Goal: Information Seeking & Learning: Learn about a topic

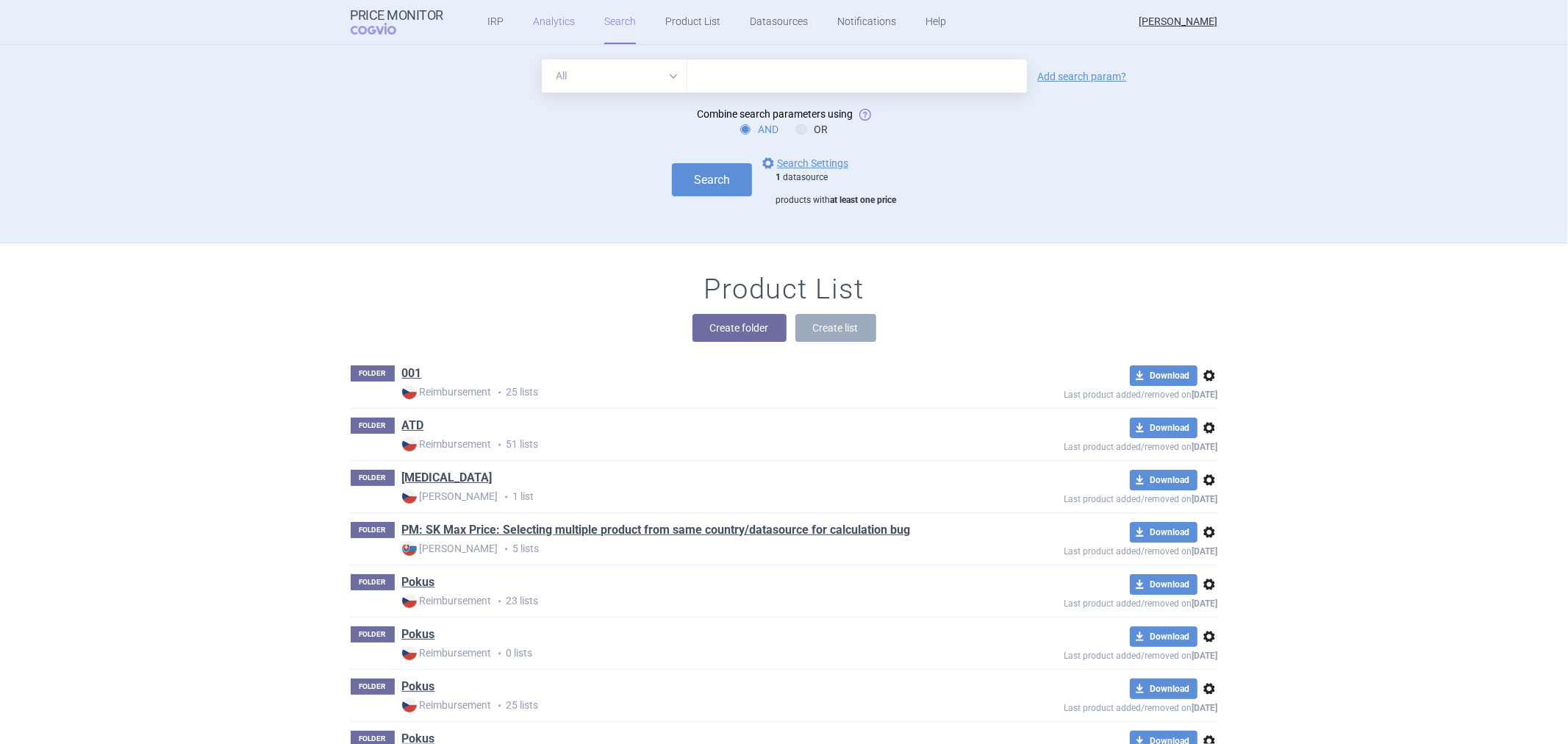
click at [533, 17] on link "Analytics" at bounding box center [554, 22] width 42 height 44
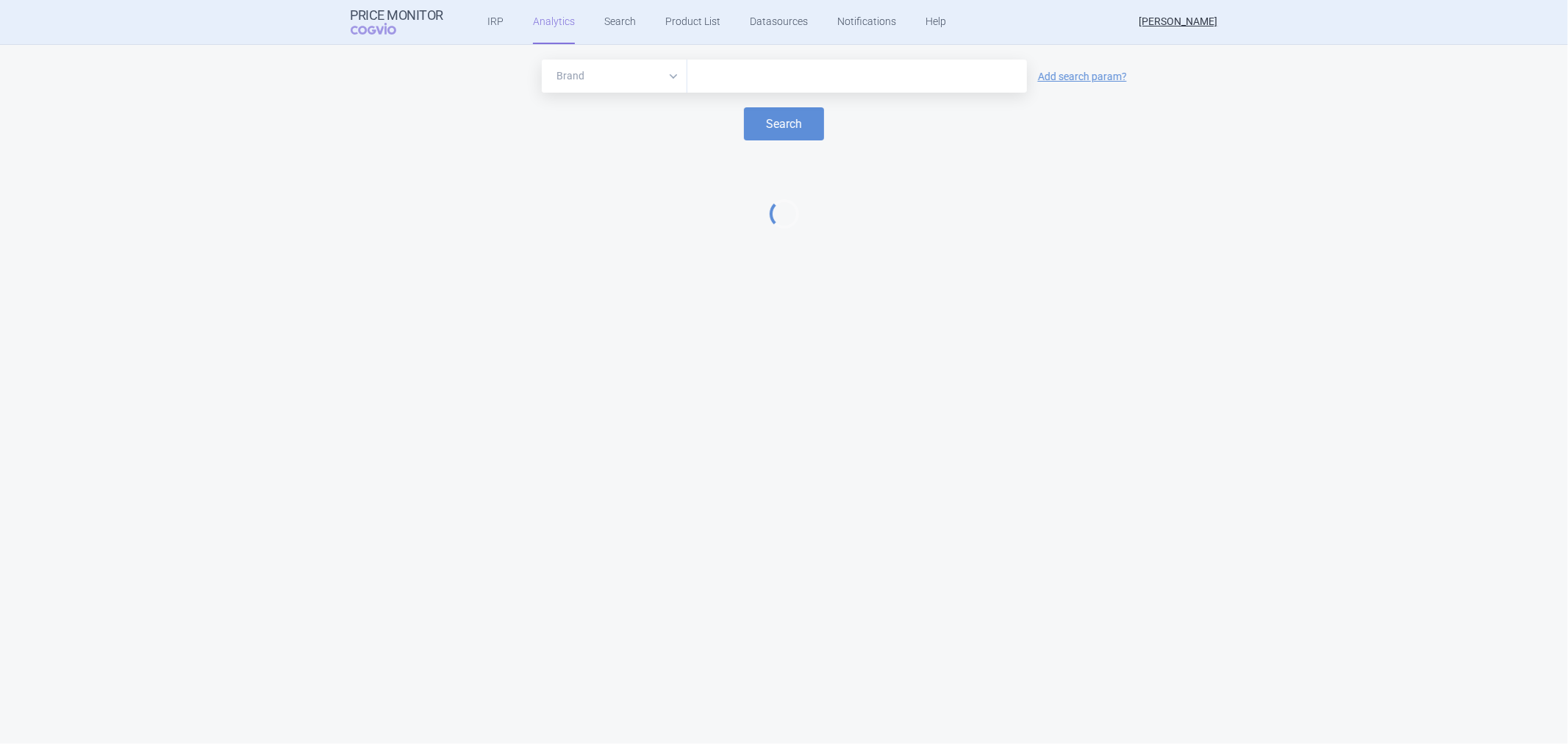
click at [744, 76] on input "text" at bounding box center [857, 76] width 325 height 19
type input "[MEDICAL_DATA]"
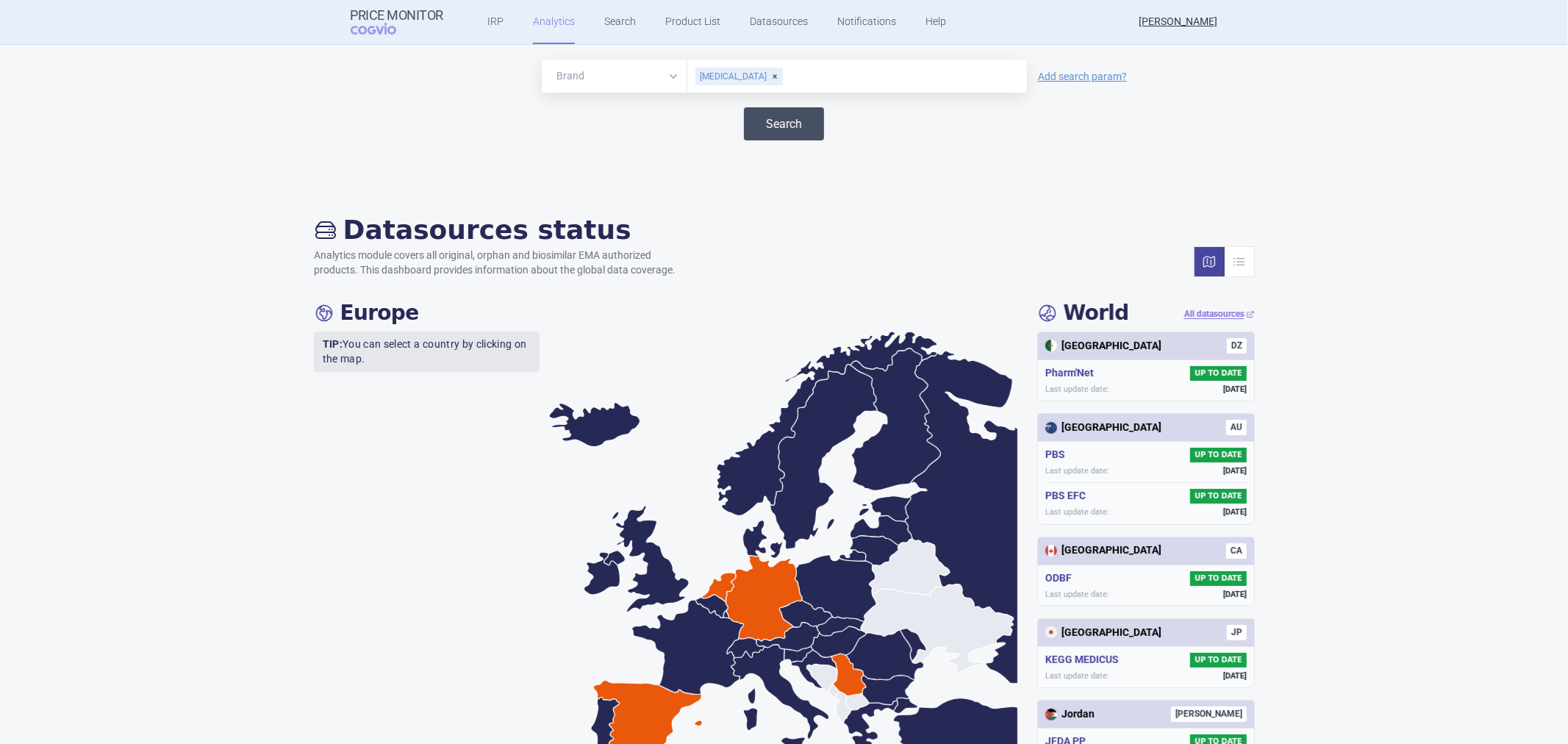
click at [767, 120] on button "Search" at bounding box center [784, 124] width 80 height 33
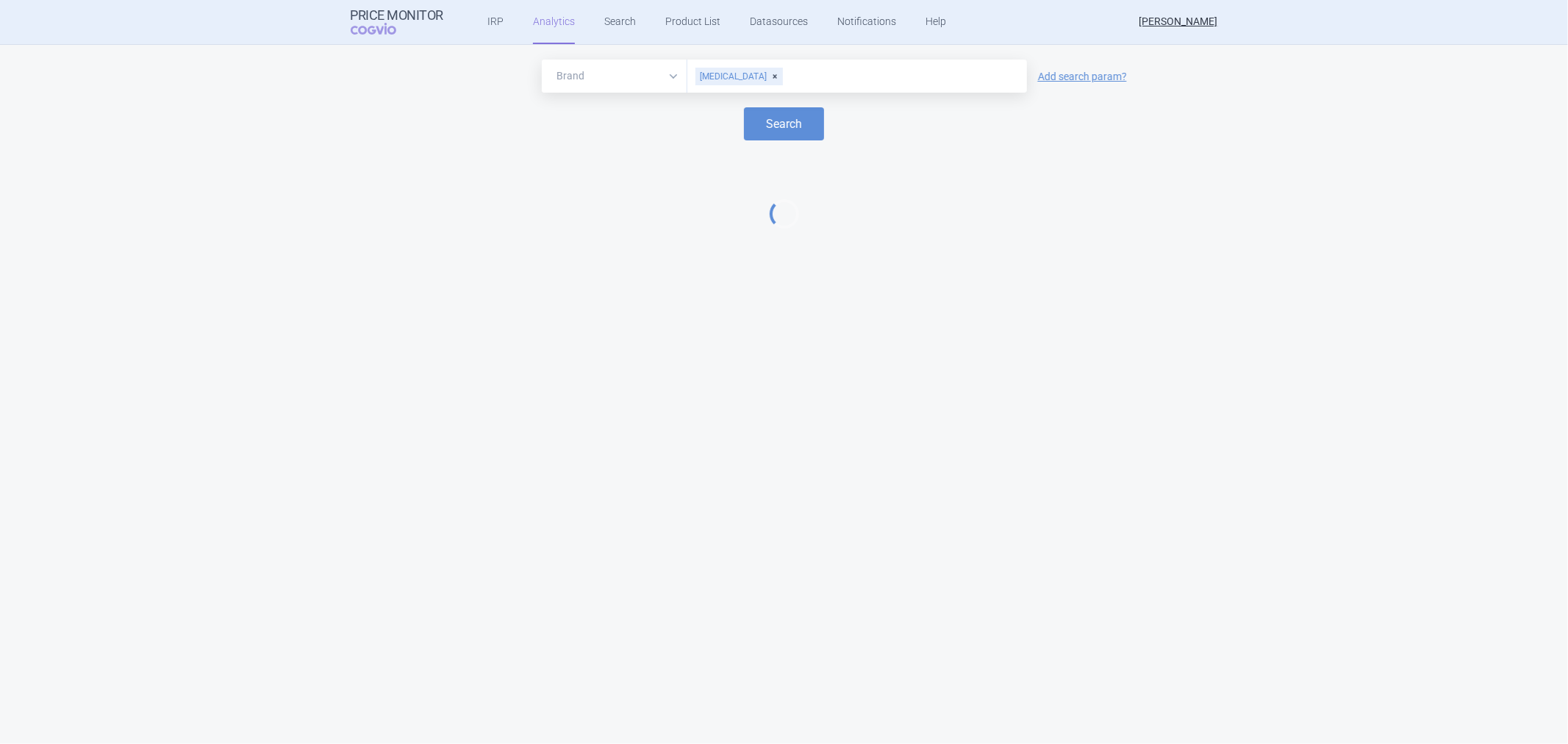
select select "EUR"
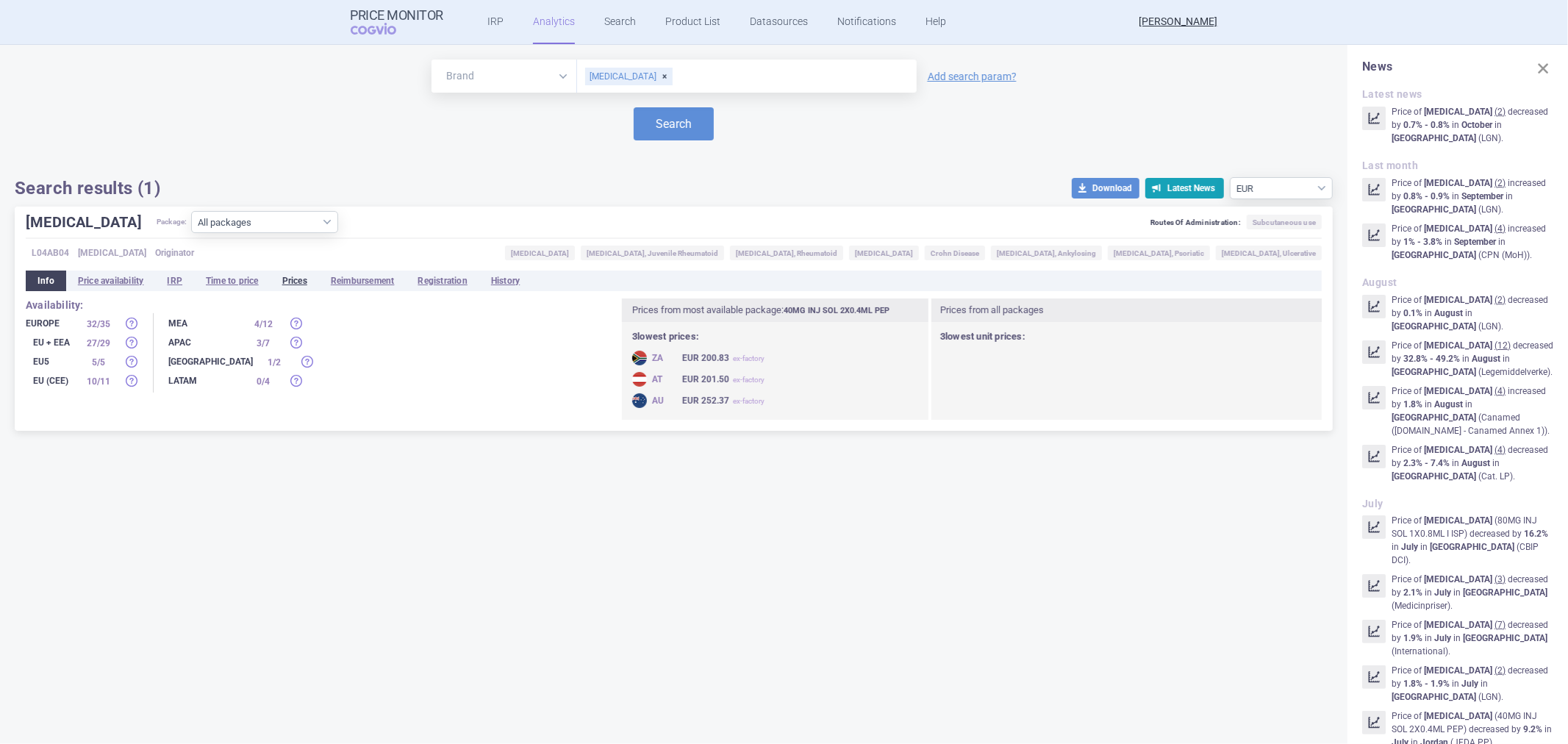
click at [299, 278] on li "Prices" at bounding box center [294, 280] width 48 height 20
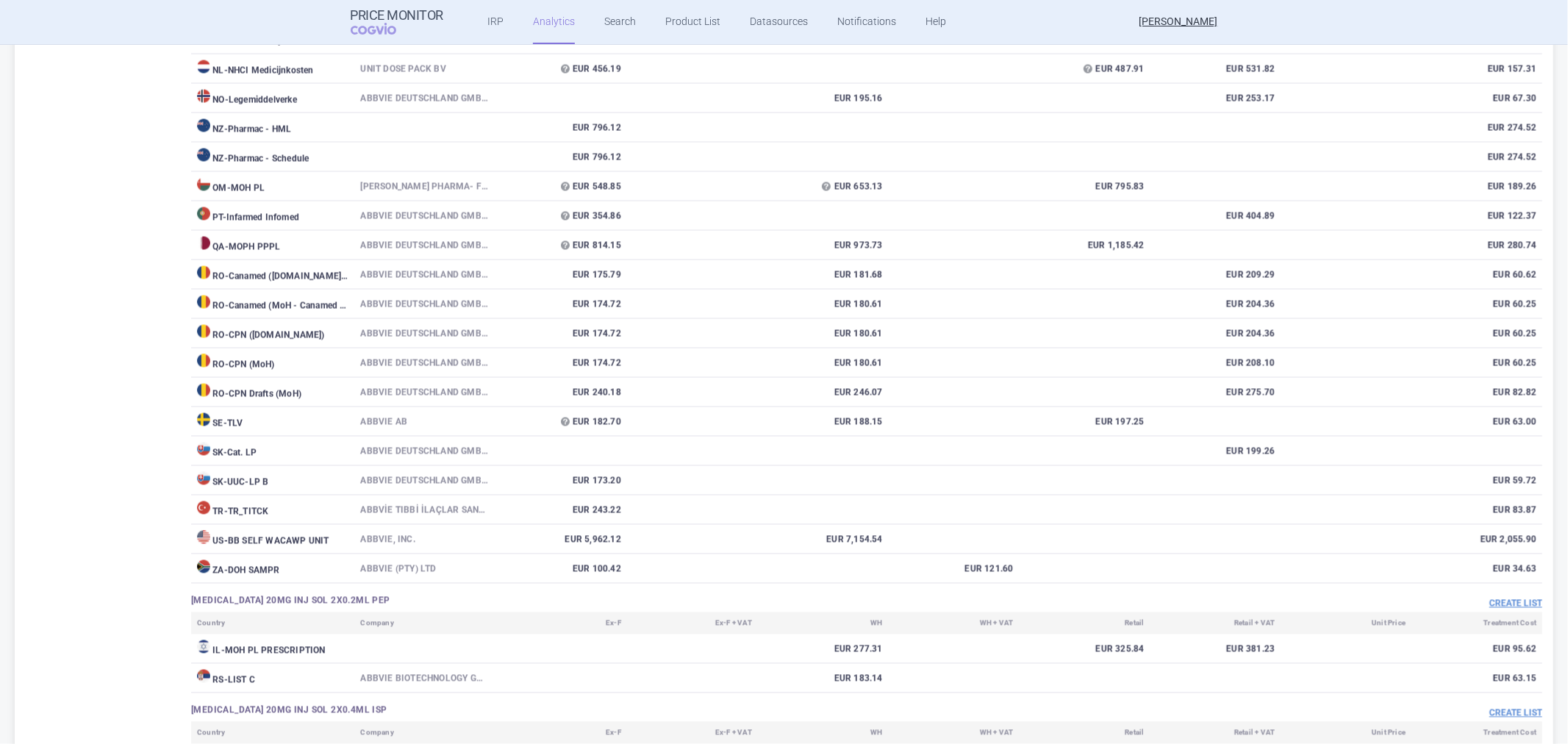
scroll to position [326, 0]
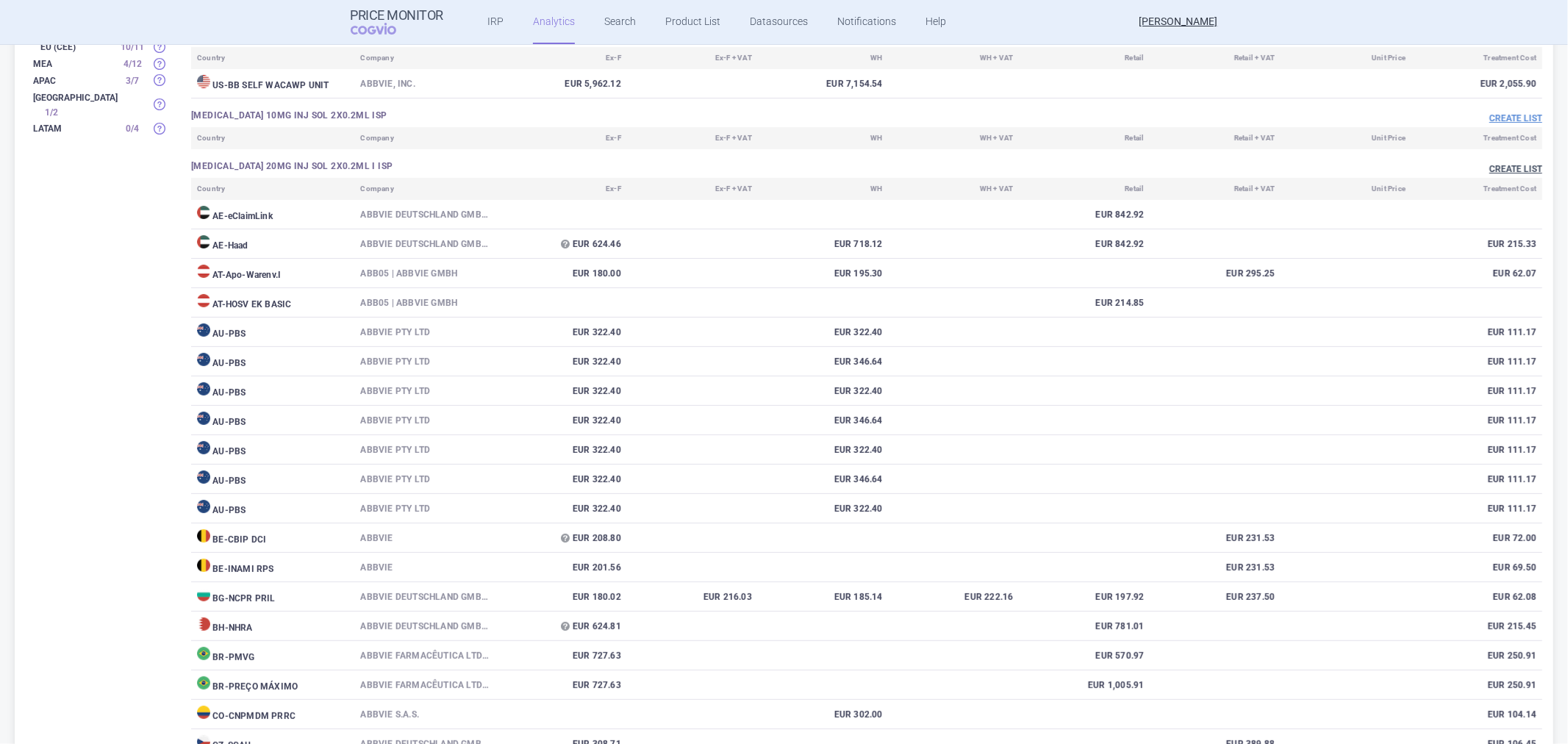
click at [1489, 166] on button "Create list" at bounding box center [1516, 169] width 53 height 12
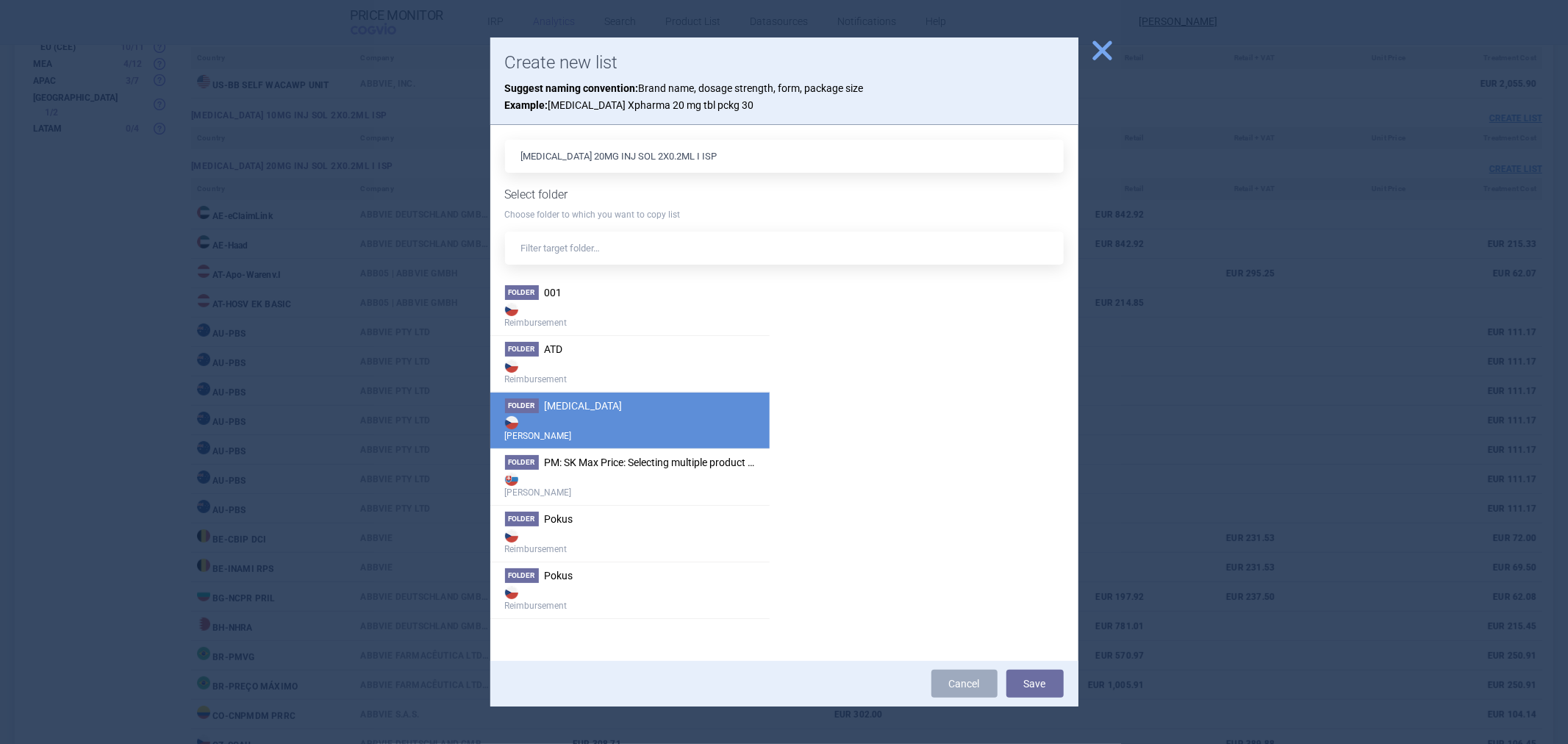
click at [645, 420] on strong "[PERSON_NAME]" at bounding box center [630, 428] width 250 height 29
click at [1020, 678] on button "Save" at bounding box center [1036, 684] width 57 height 28
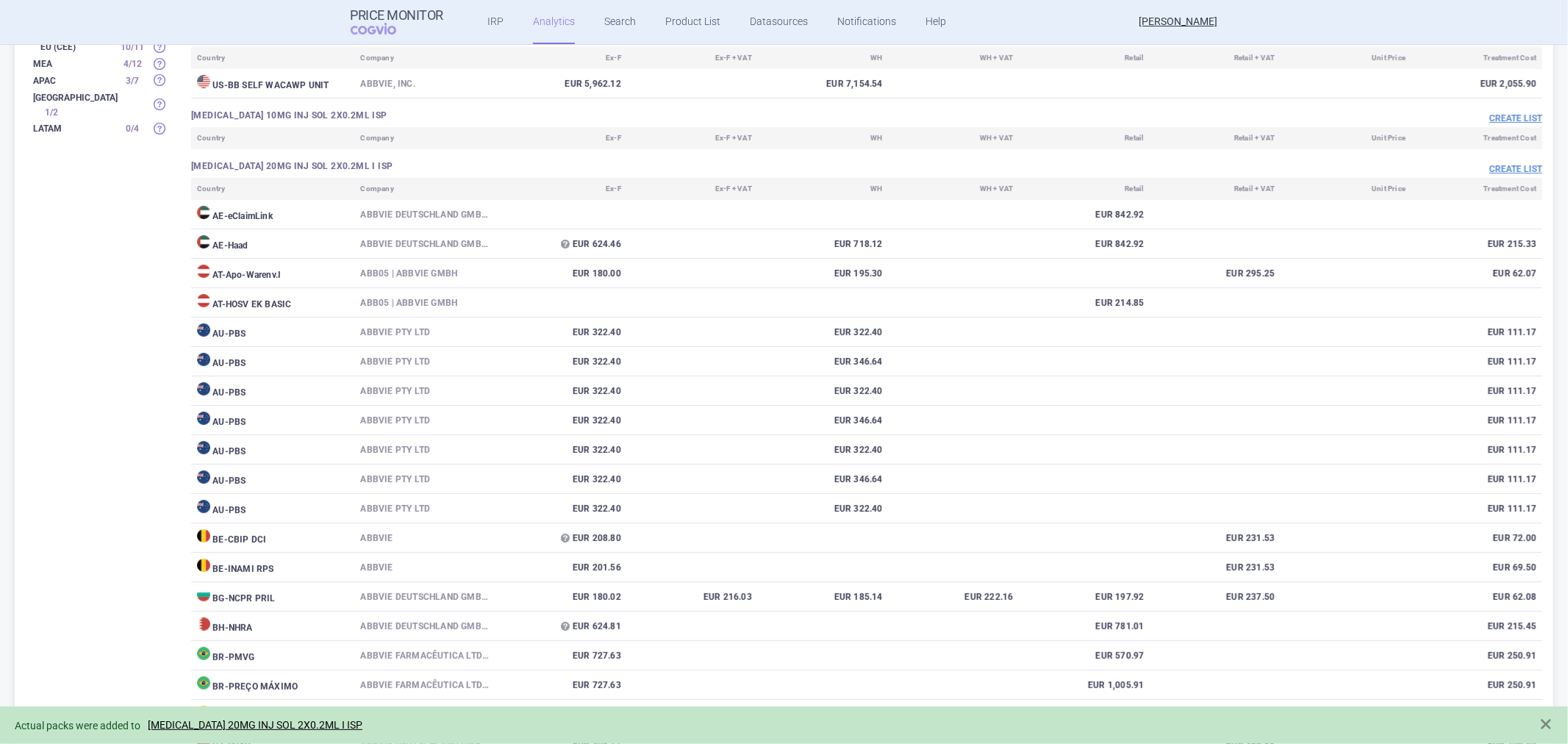
drag, startPoint x: 281, startPoint y: 724, endPoint x: 288, endPoint y: 718, distance: 9.2
click at [281, 724] on link "[MEDICAL_DATA] 20MG INJ SOL 2X0.2ML I ISP" at bounding box center [255, 725] width 215 height 12
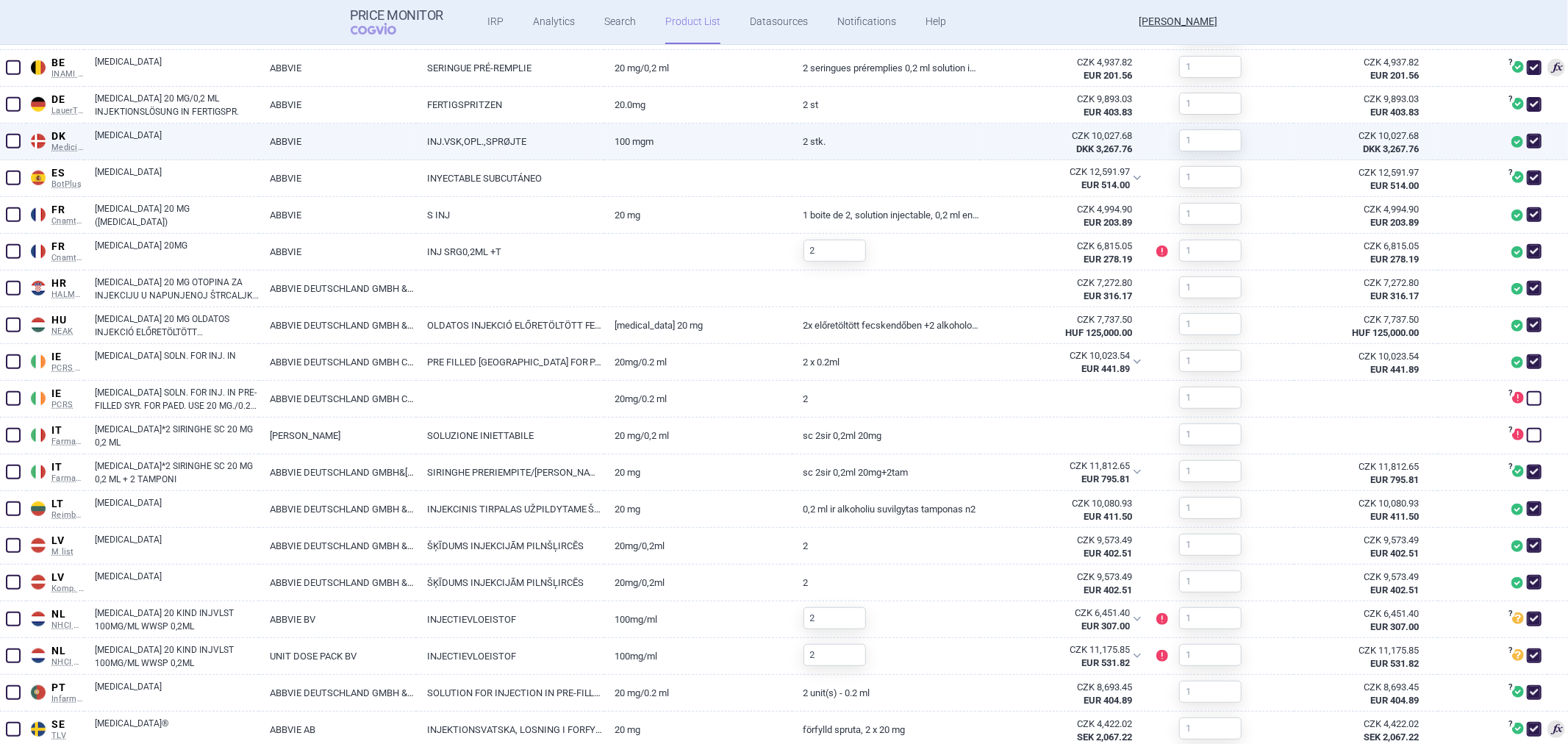
scroll to position [452, 0]
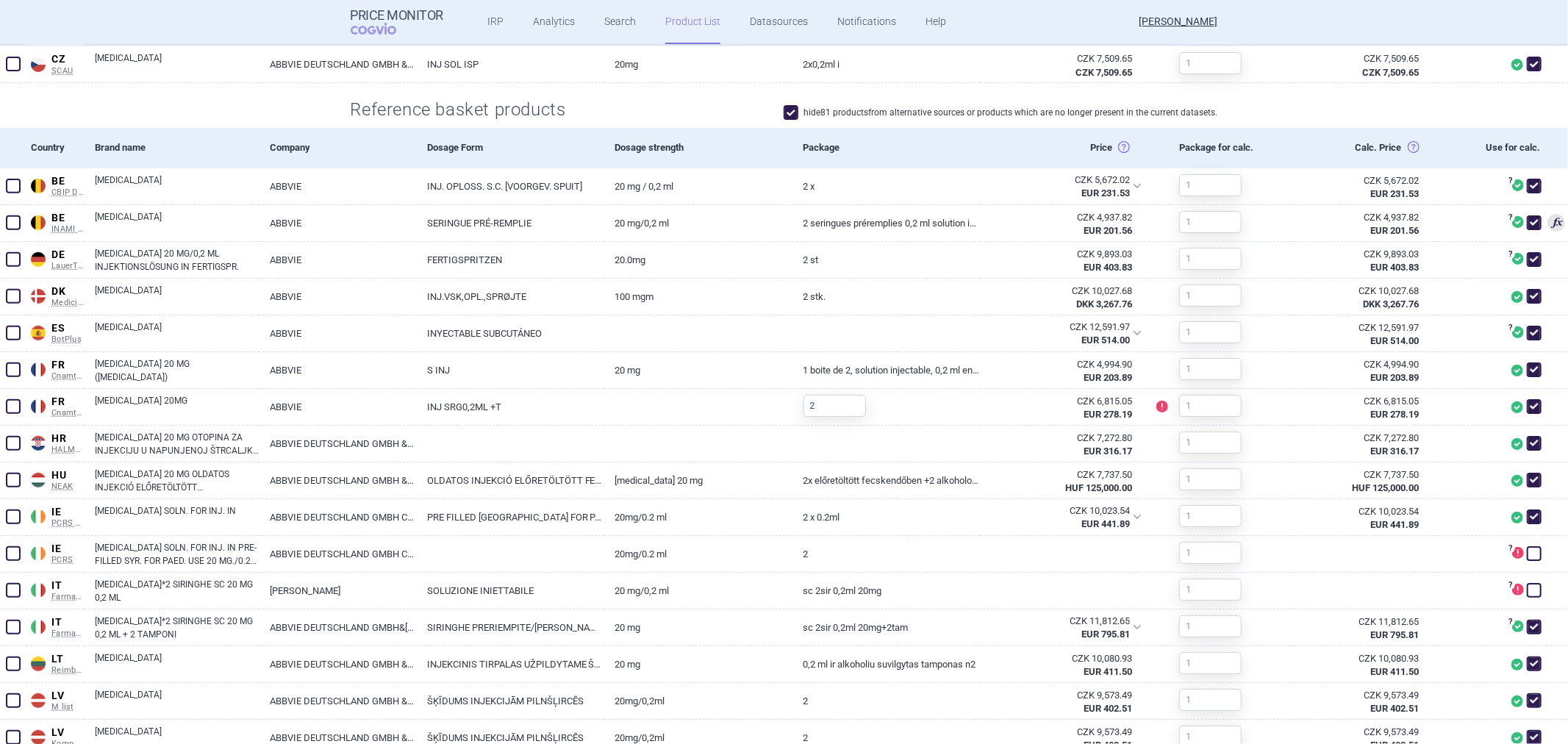
click at [807, 116] on label "hide 81 products from alternative sources or products which are no longer prese…" at bounding box center [1001, 112] width 434 height 15
checkbox input "false"
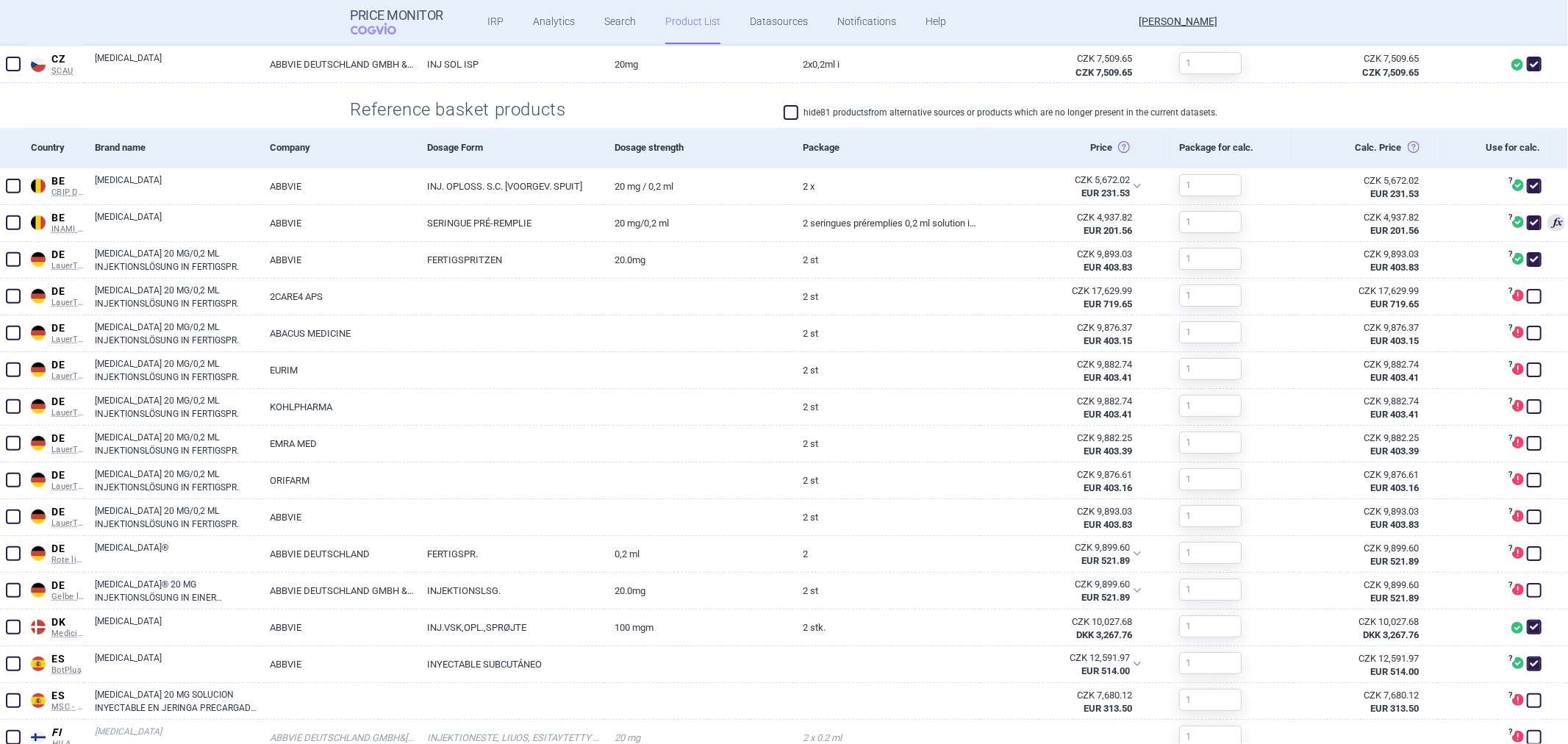
select select "EUR"
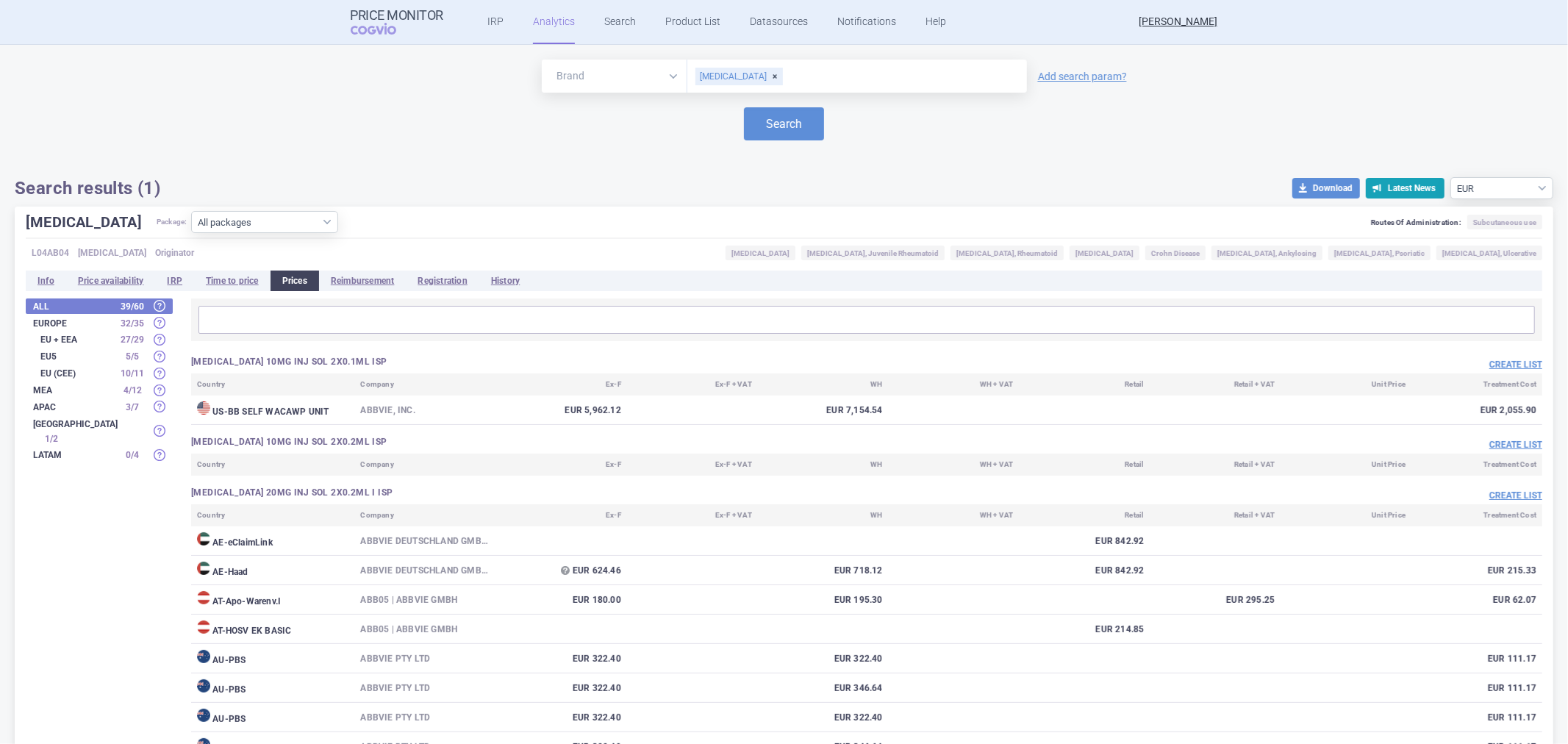
click at [736, 76] on div "[MEDICAL_DATA]" at bounding box center [739, 77] width 88 height 18
type input "xarelt"
click at [772, 122] on button "Search" at bounding box center [784, 124] width 80 height 33
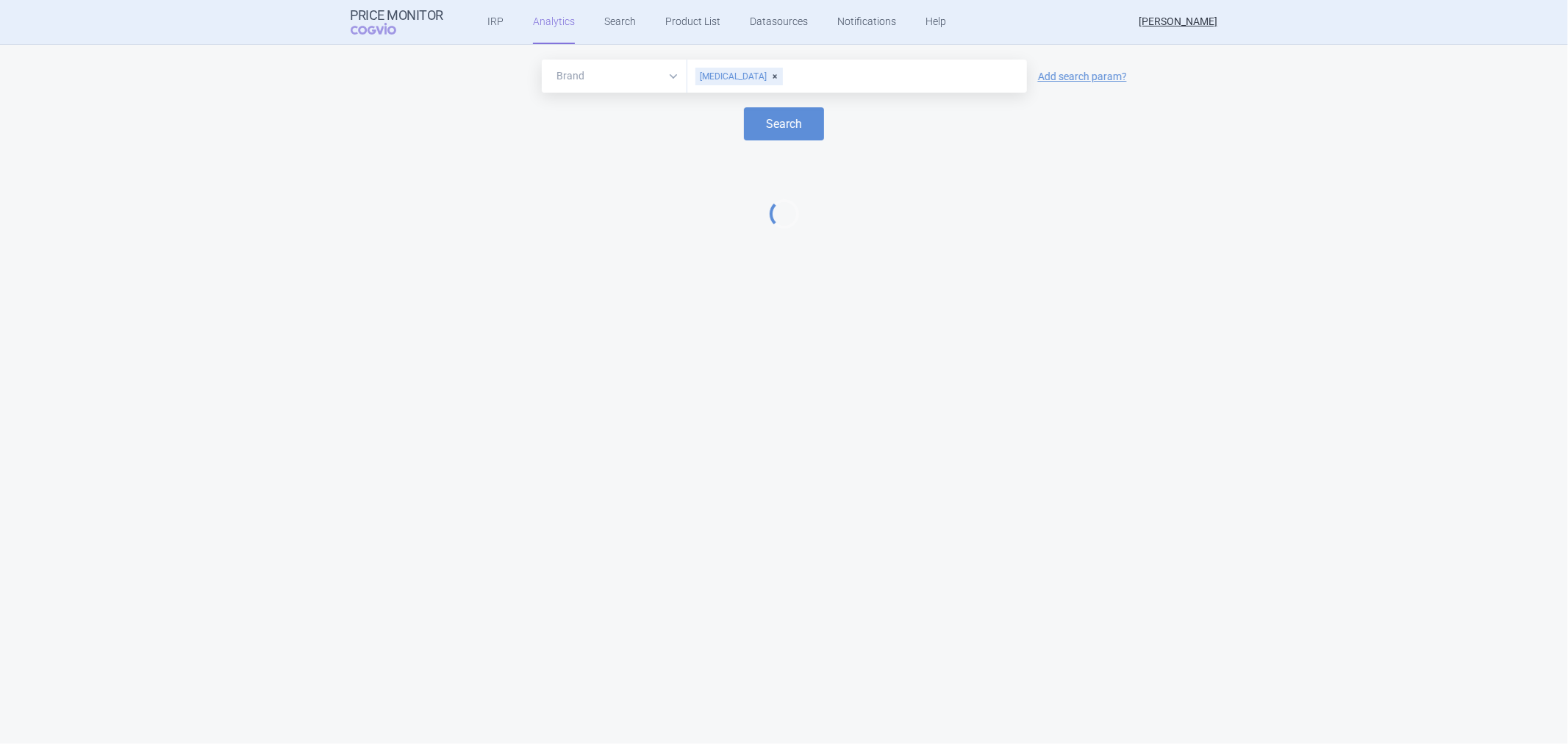
select select "EUR"
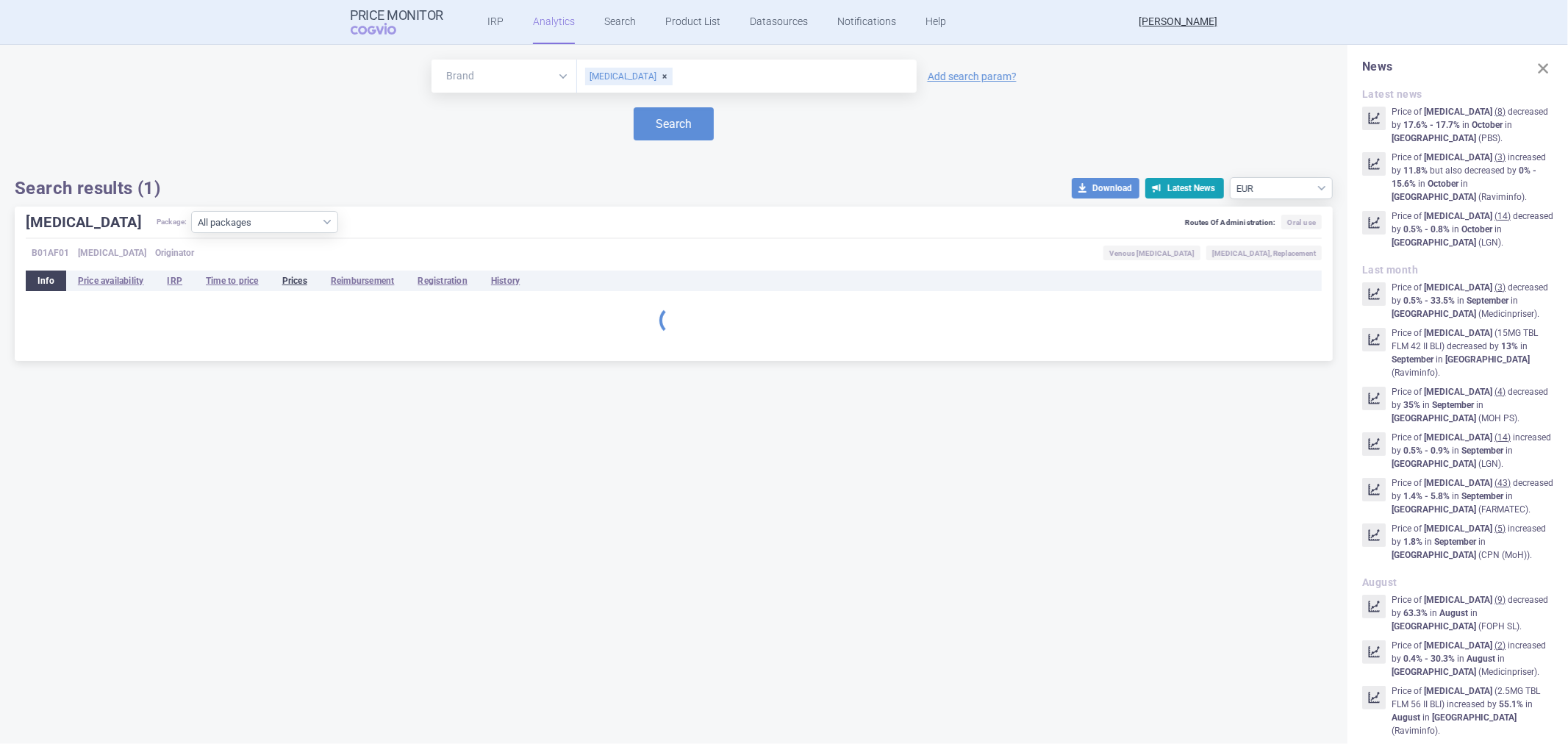
click at [298, 287] on li "Prices" at bounding box center [294, 280] width 48 height 20
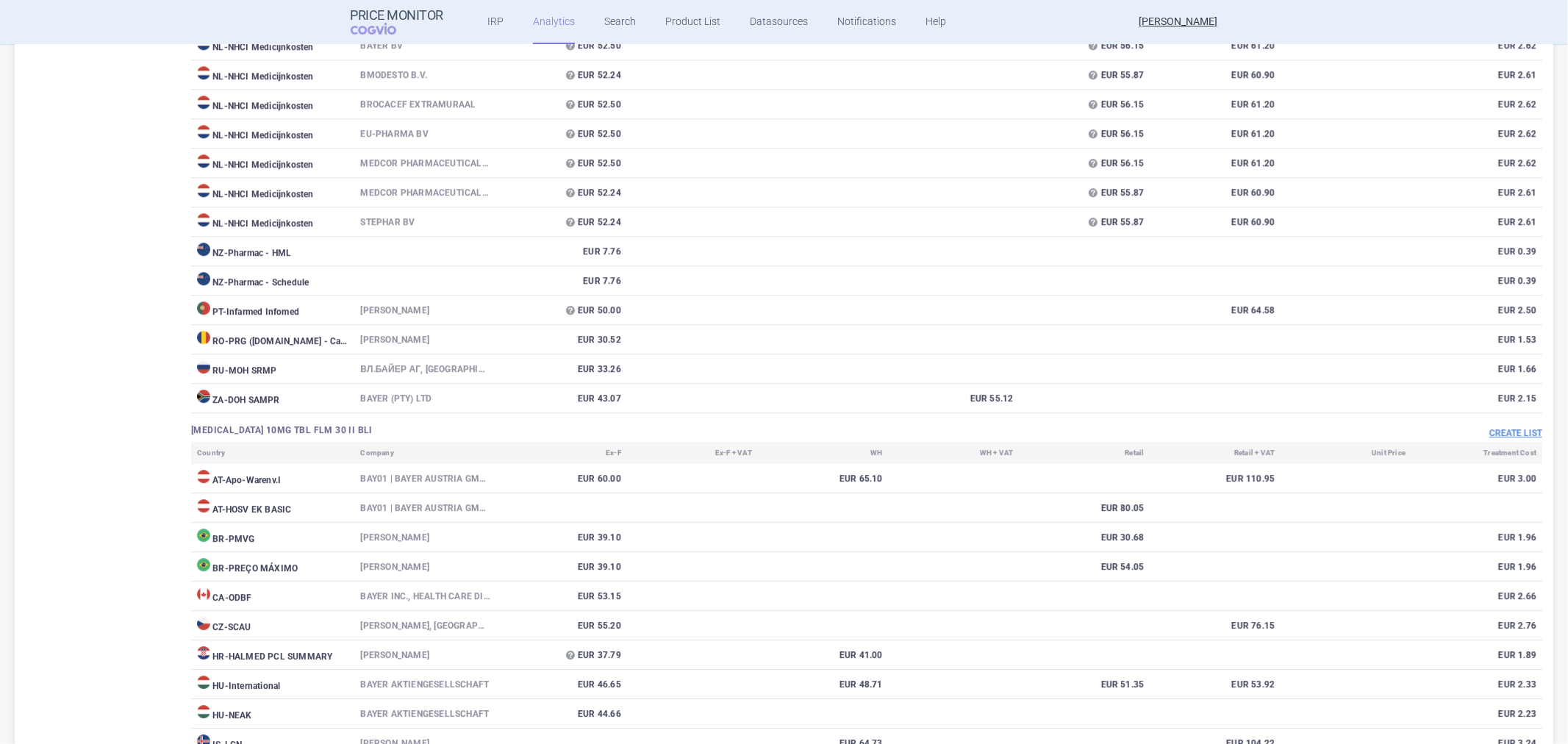
scroll to position [6945, 0]
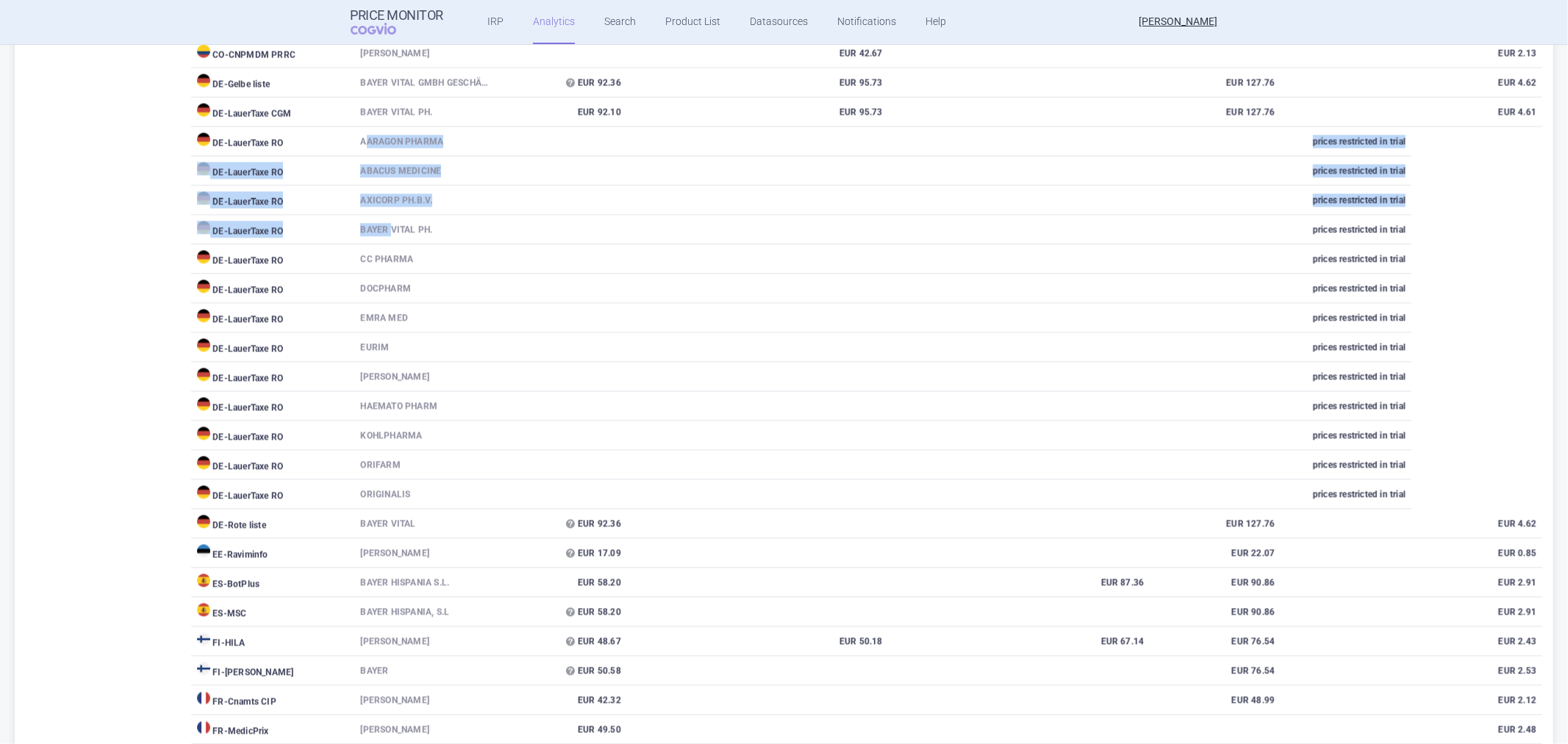
drag, startPoint x: 365, startPoint y: 274, endPoint x: 387, endPoint y: 359, distance: 87.8
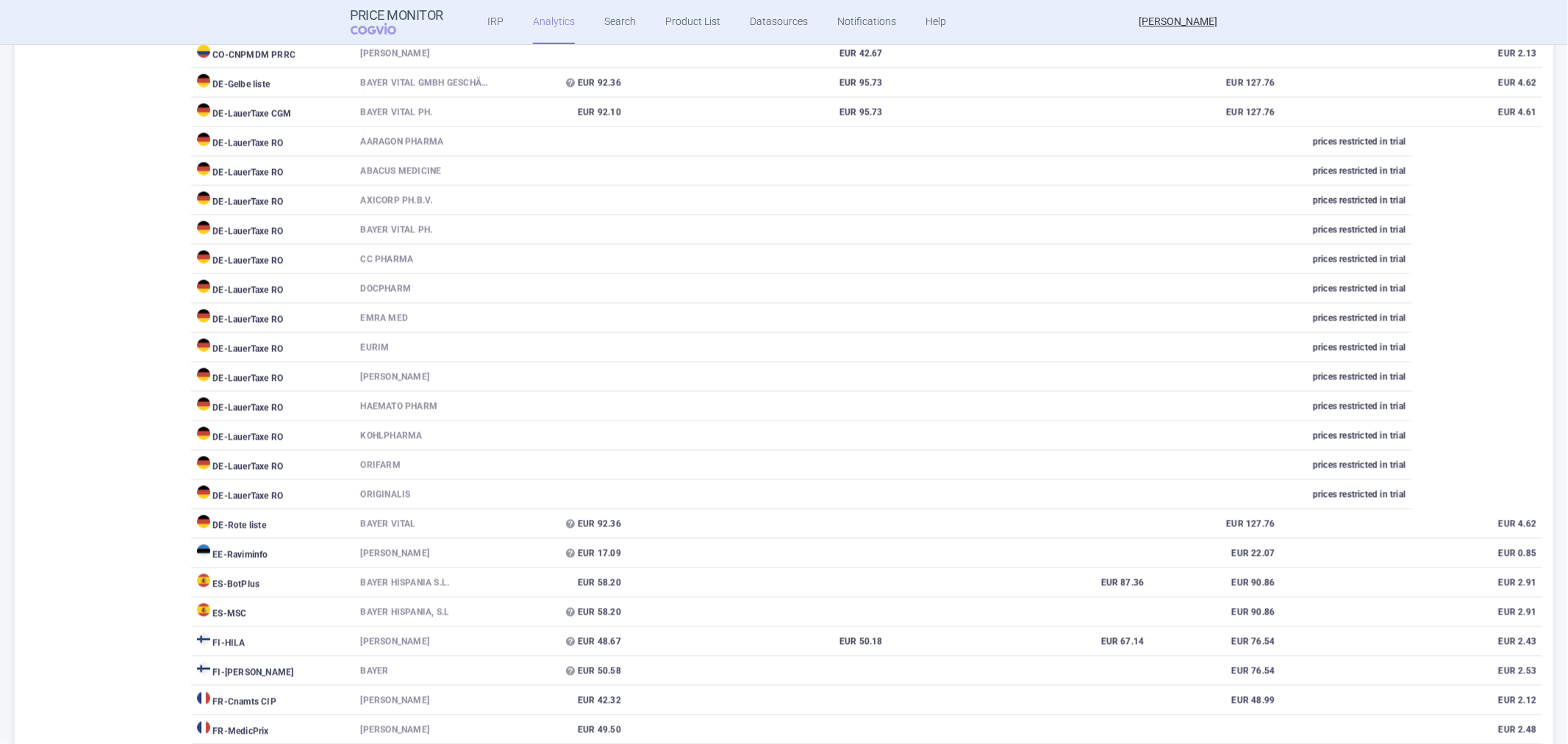
click at [381, 274] on td "CC Pharma" at bounding box center [425, 260] width 142 height 29
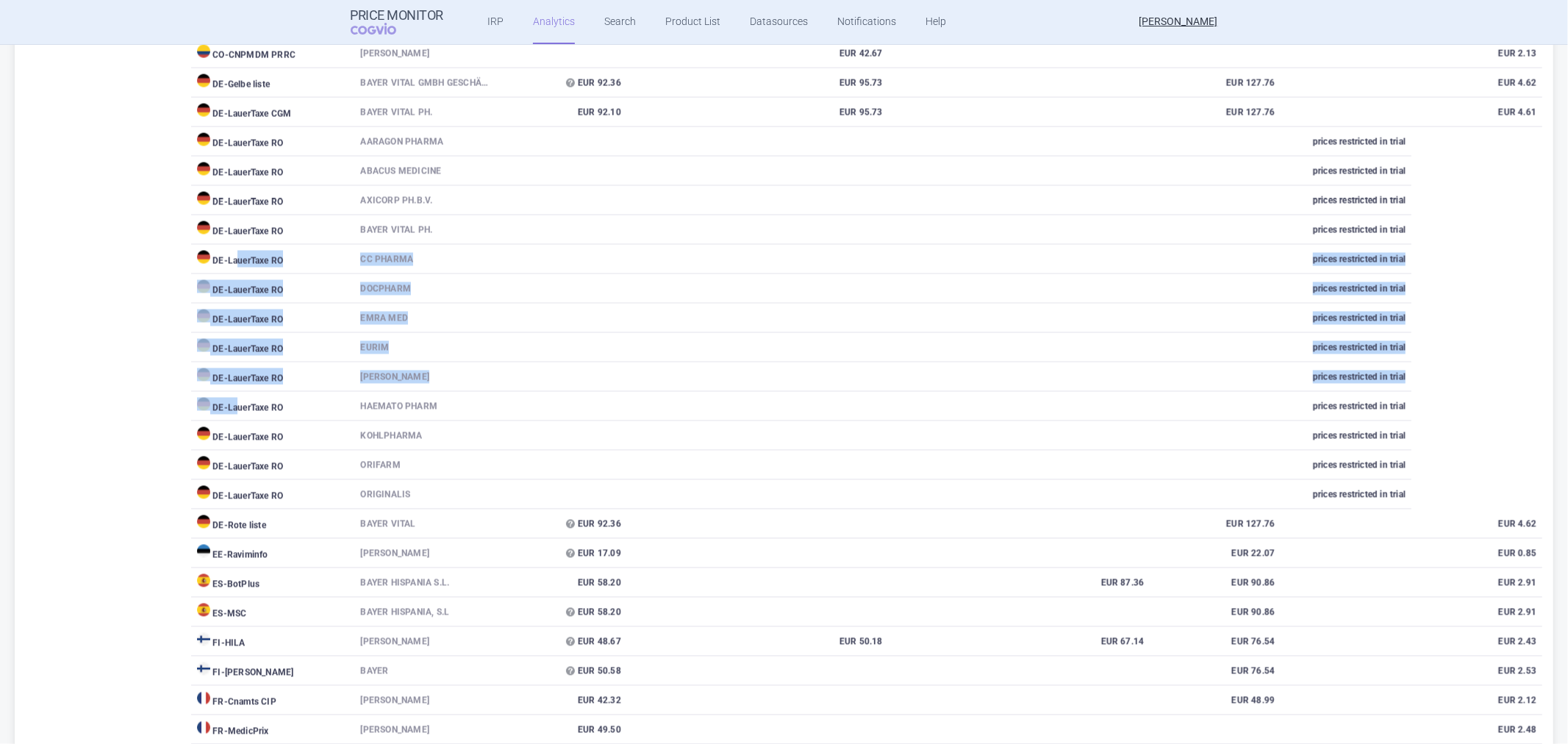
drag, startPoint x: 243, startPoint y: 461, endPoint x: 306, endPoint y: 440, distance: 66.4
click at [319, 304] on td "DE - LauerTaxe RO" at bounding box center [272, 289] width 163 height 29
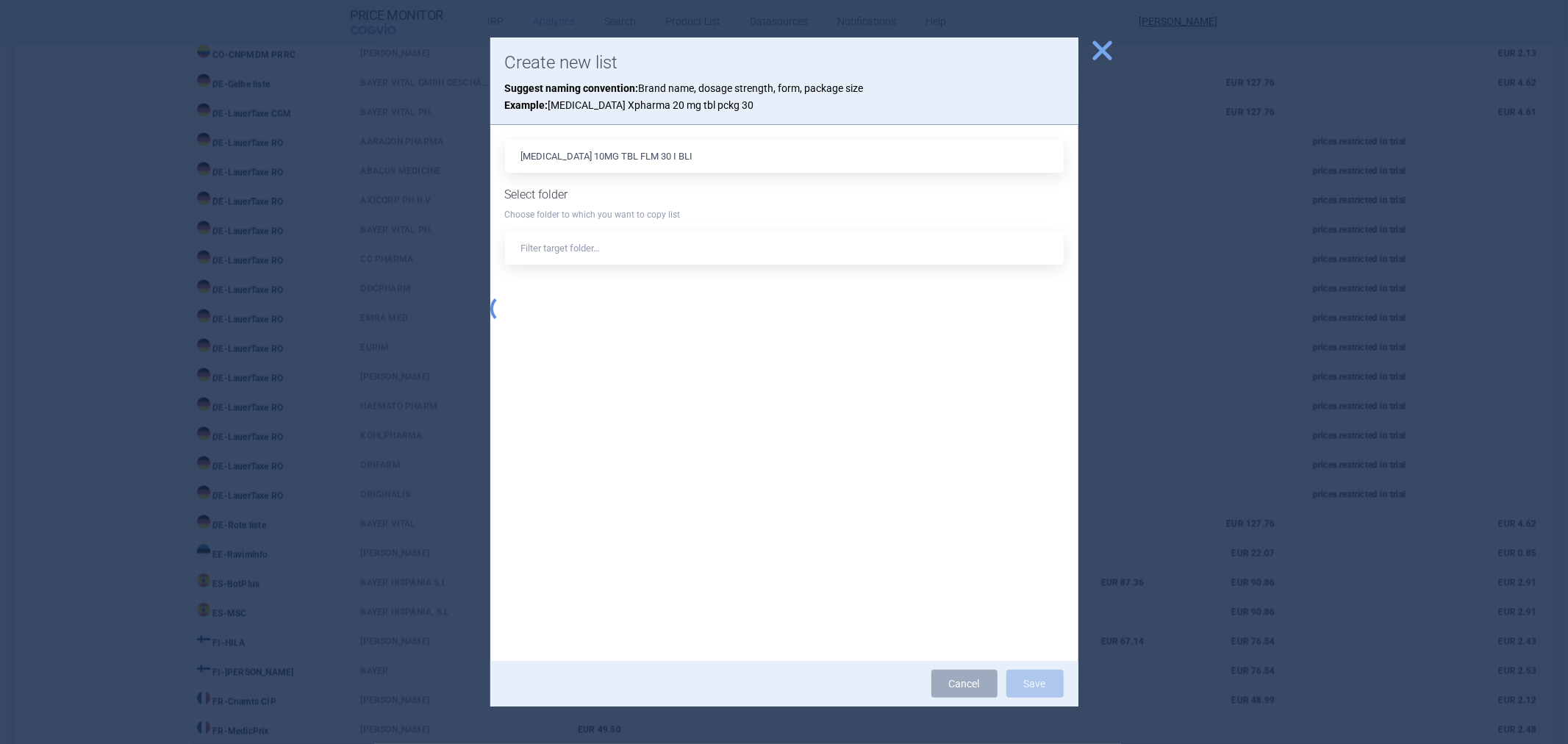
scroll to position [6619, 0]
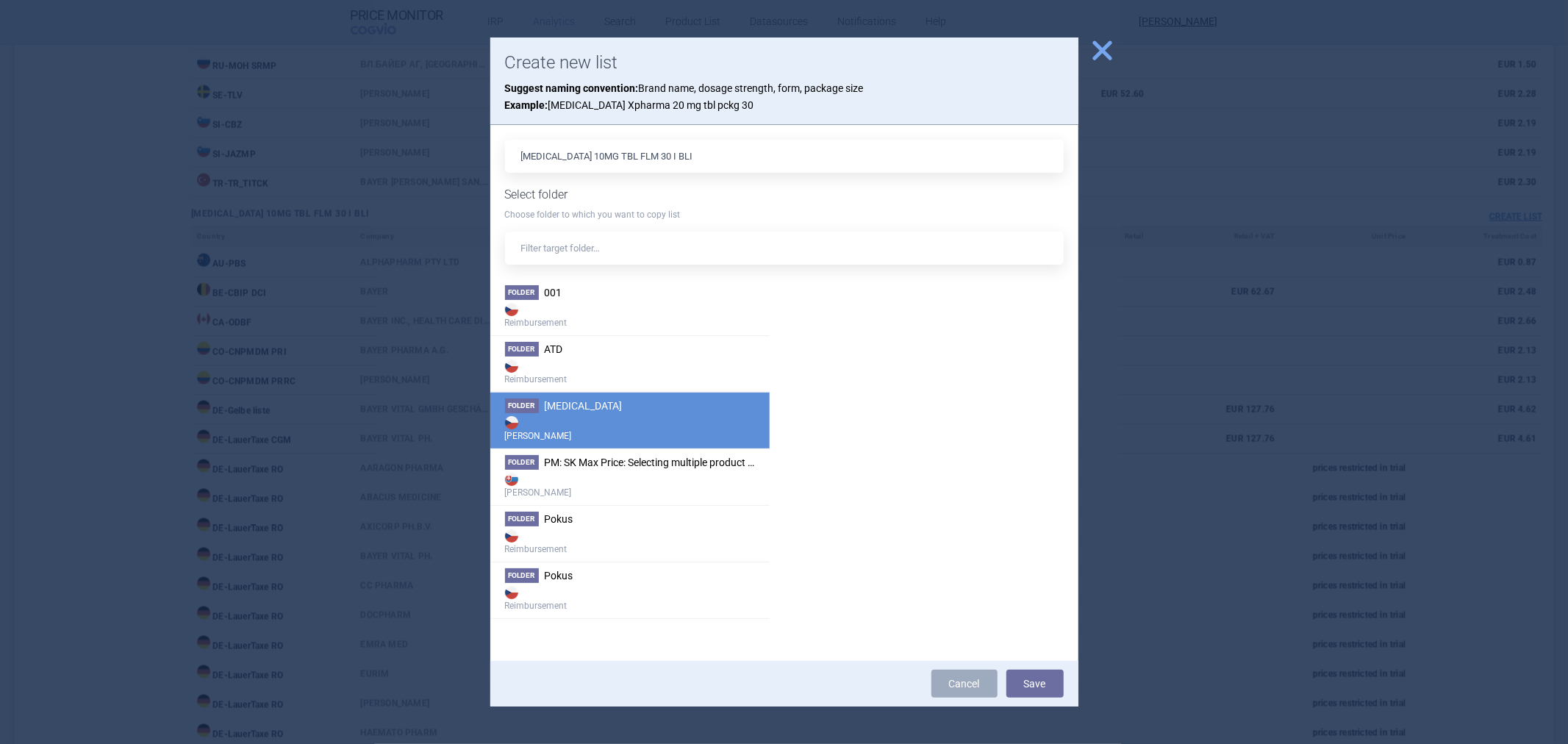
click at [630, 411] on li "Folder [MEDICAL_DATA] Max Price" at bounding box center [630, 420] width 279 height 57
click at [1049, 687] on button "Save" at bounding box center [1036, 684] width 57 height 28
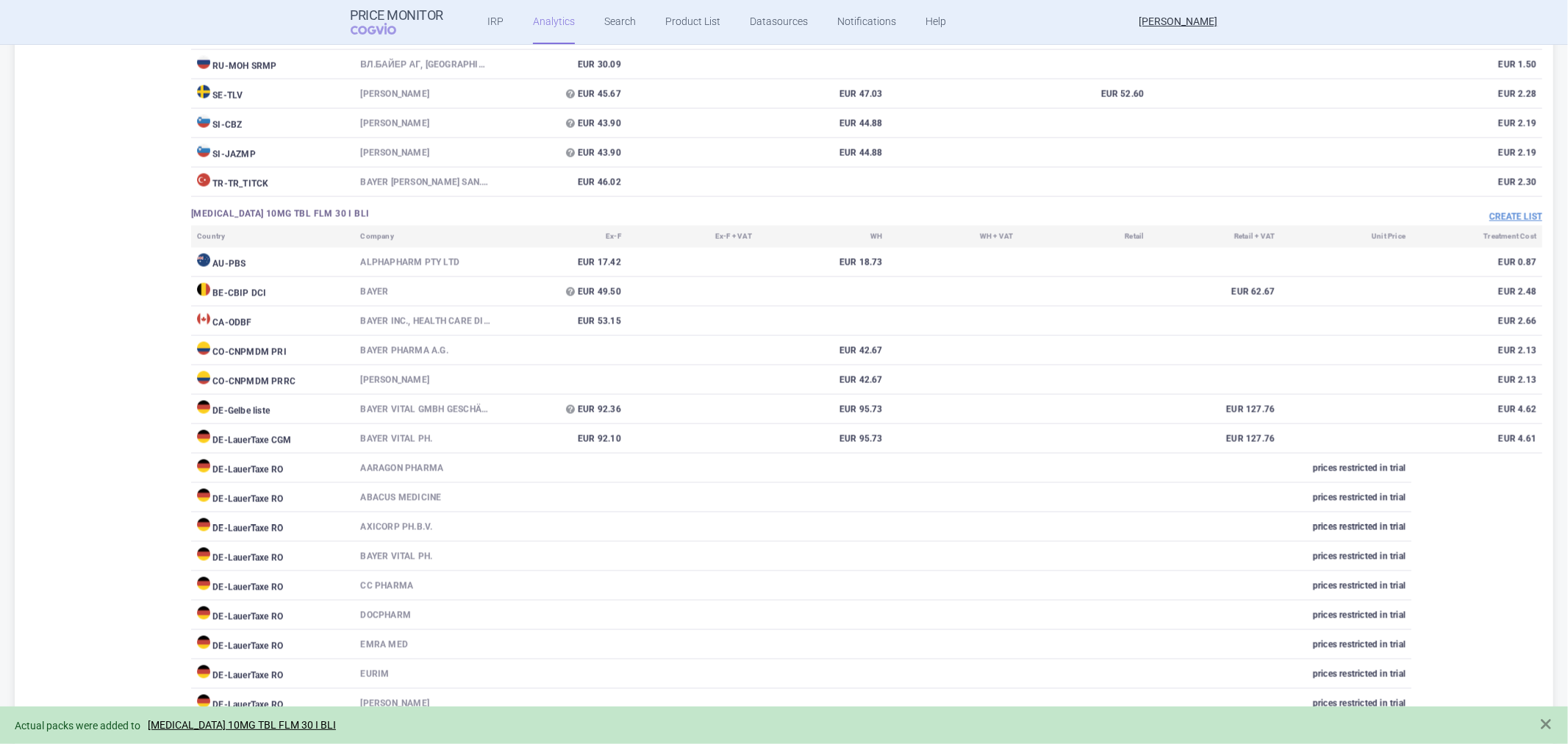
click at [255, 717] on div "Actual packs were added to [MEDICAL_DATA] 10MG TBL FLM 30 I BLI" at bounding box center [769, 725] width 1510 height 17
click at [267, 727] on link "[MEDICAL_DATA] 10MG TBL FLM 30 I BLI" at bounding box center [242, 725] width 188 height 12
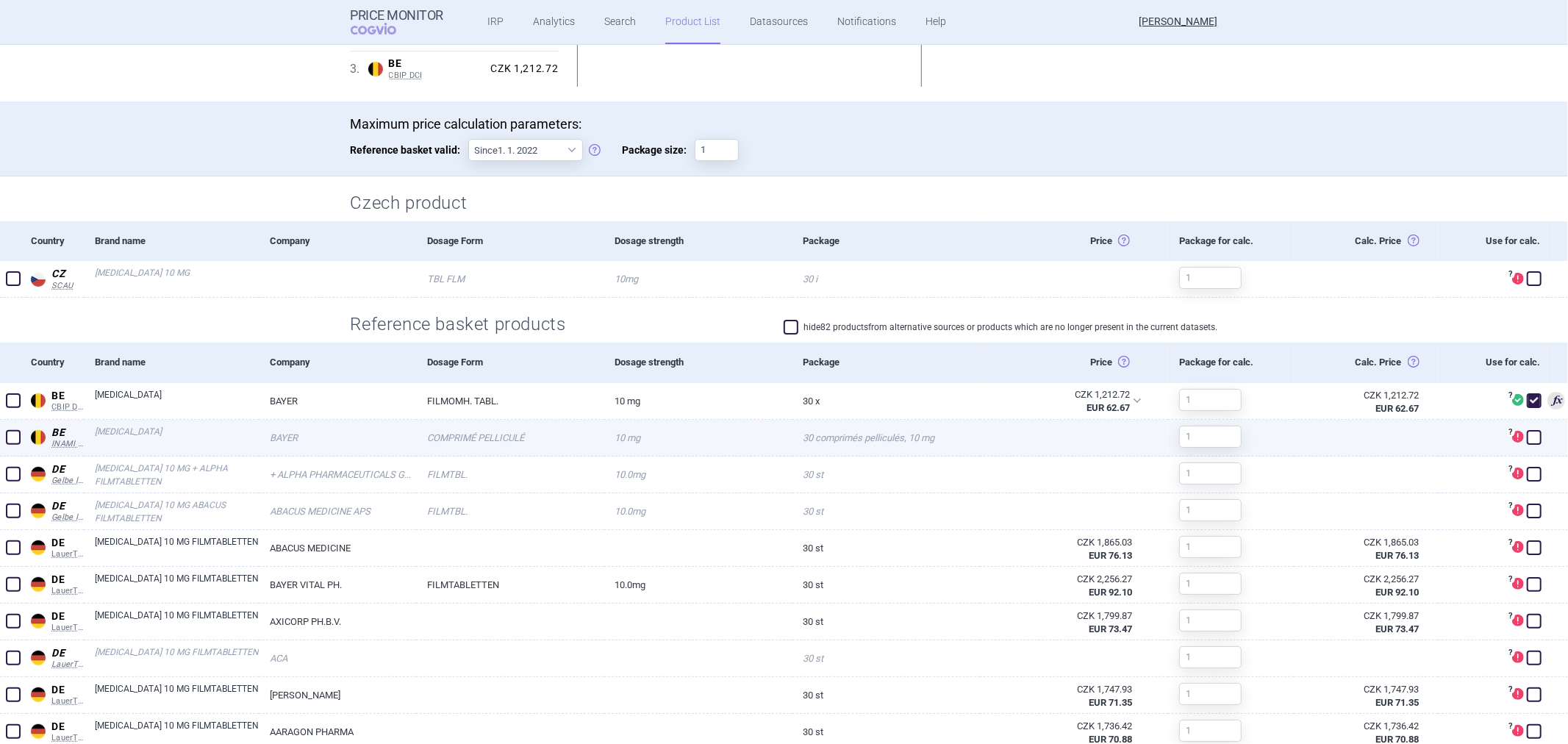
scroll to position [245, 0]
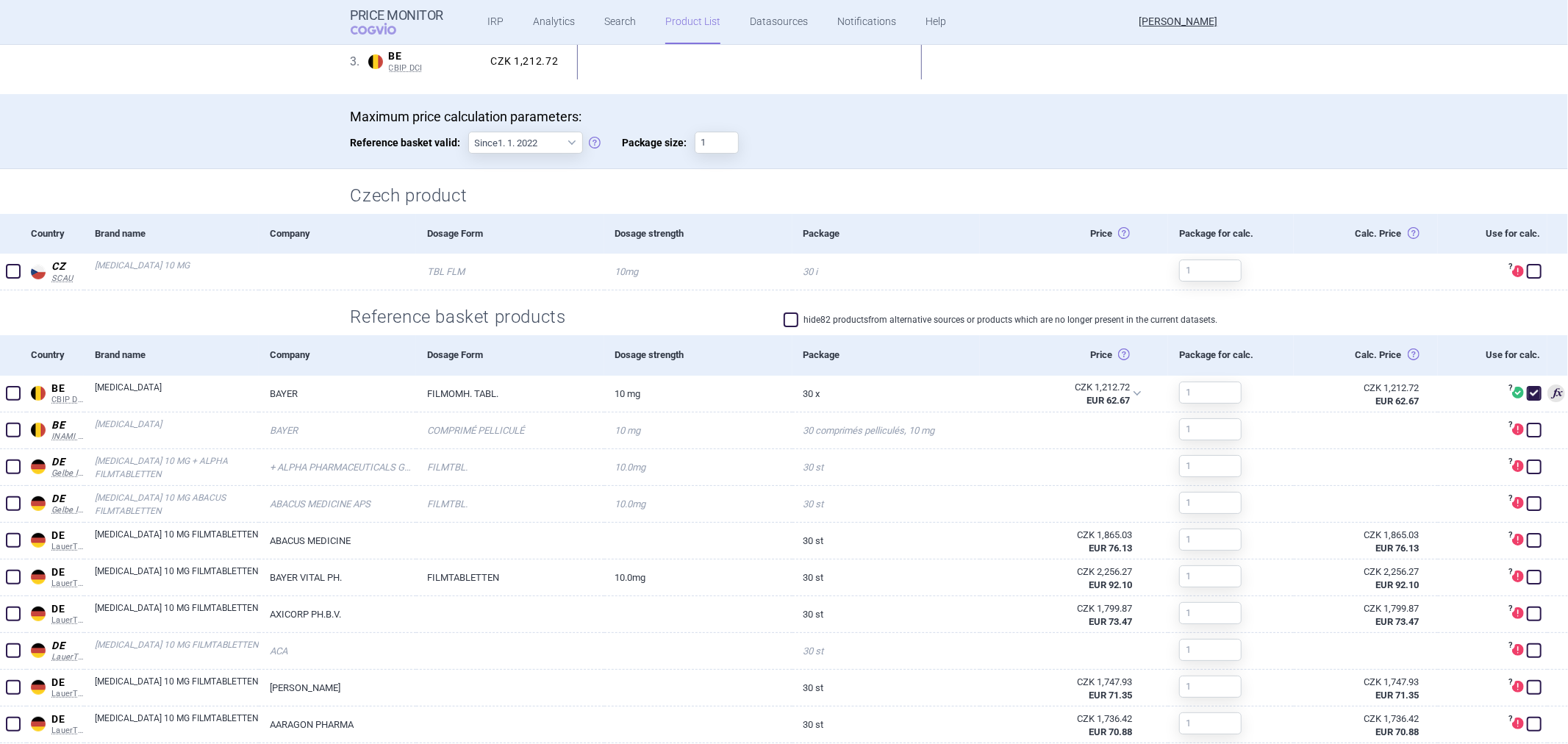
click at [802, 318] on label "hide 82 products from alternative sources or products which are no longer prese…" at bounding box center [1001, 320] width 434 height 15
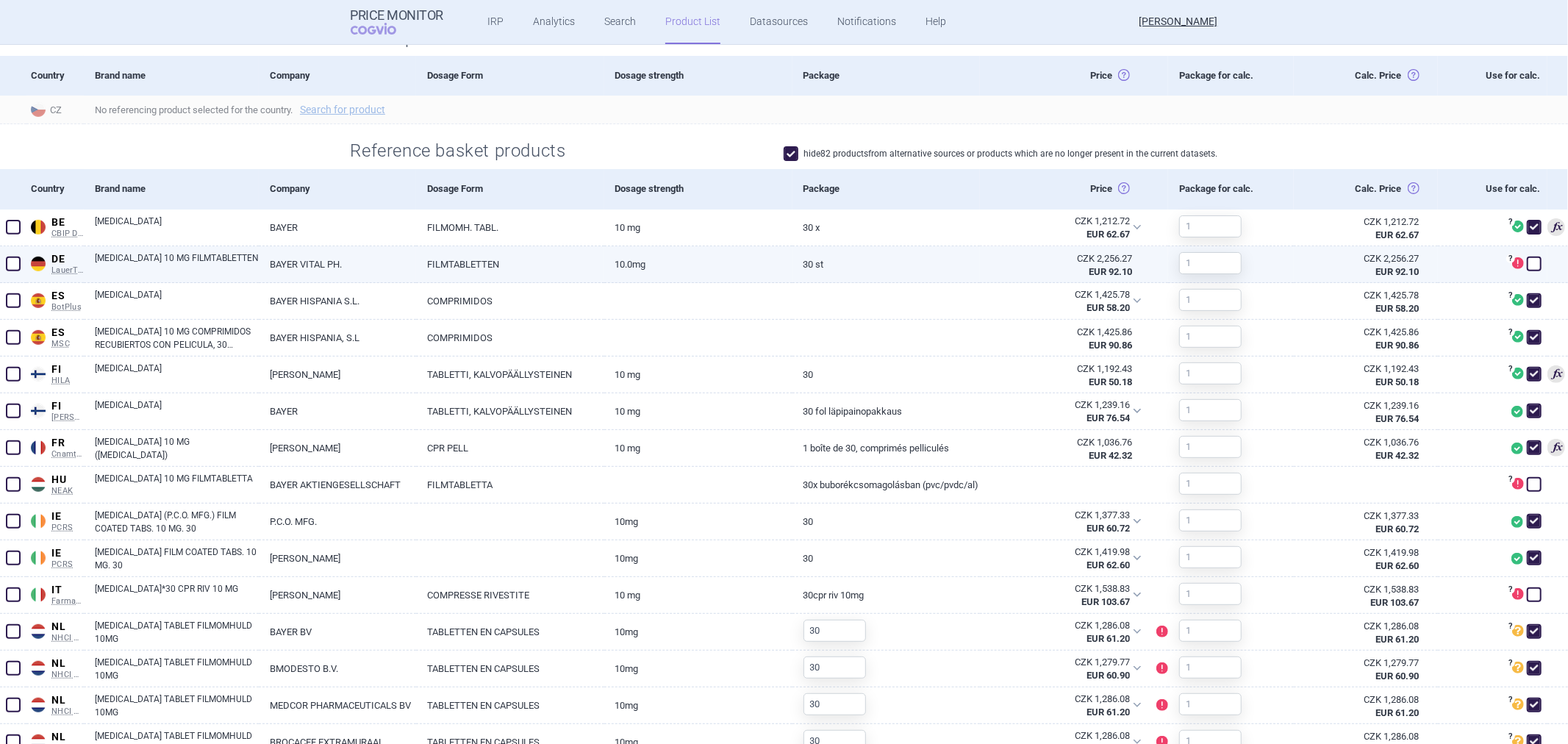
scroll to position [408, 0]
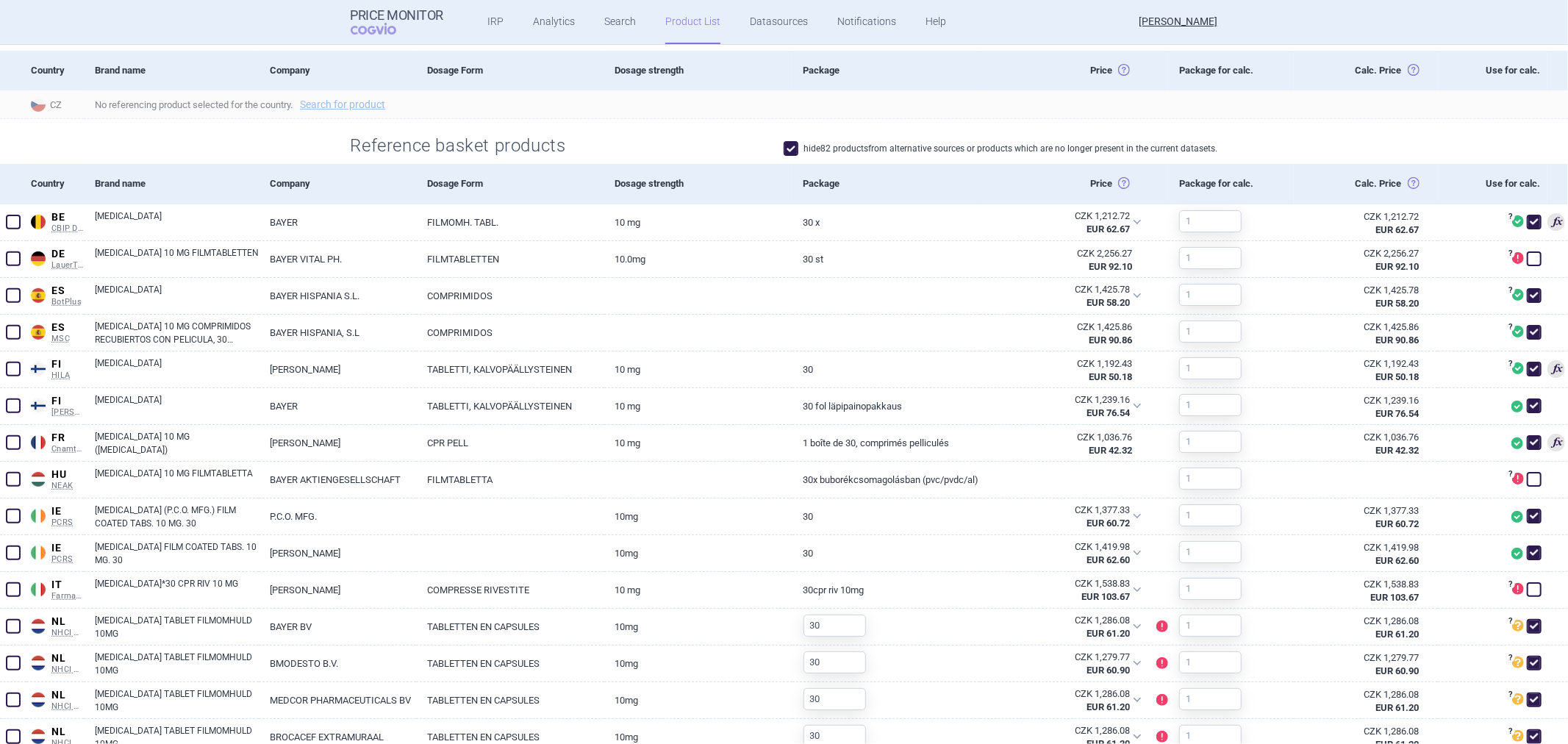
click at [833, 151] on label "hide 82 products from alternative sources or products which are no longer prese…" at bounding box center [1001, 148] width 434 height 15
checkbox input "false"
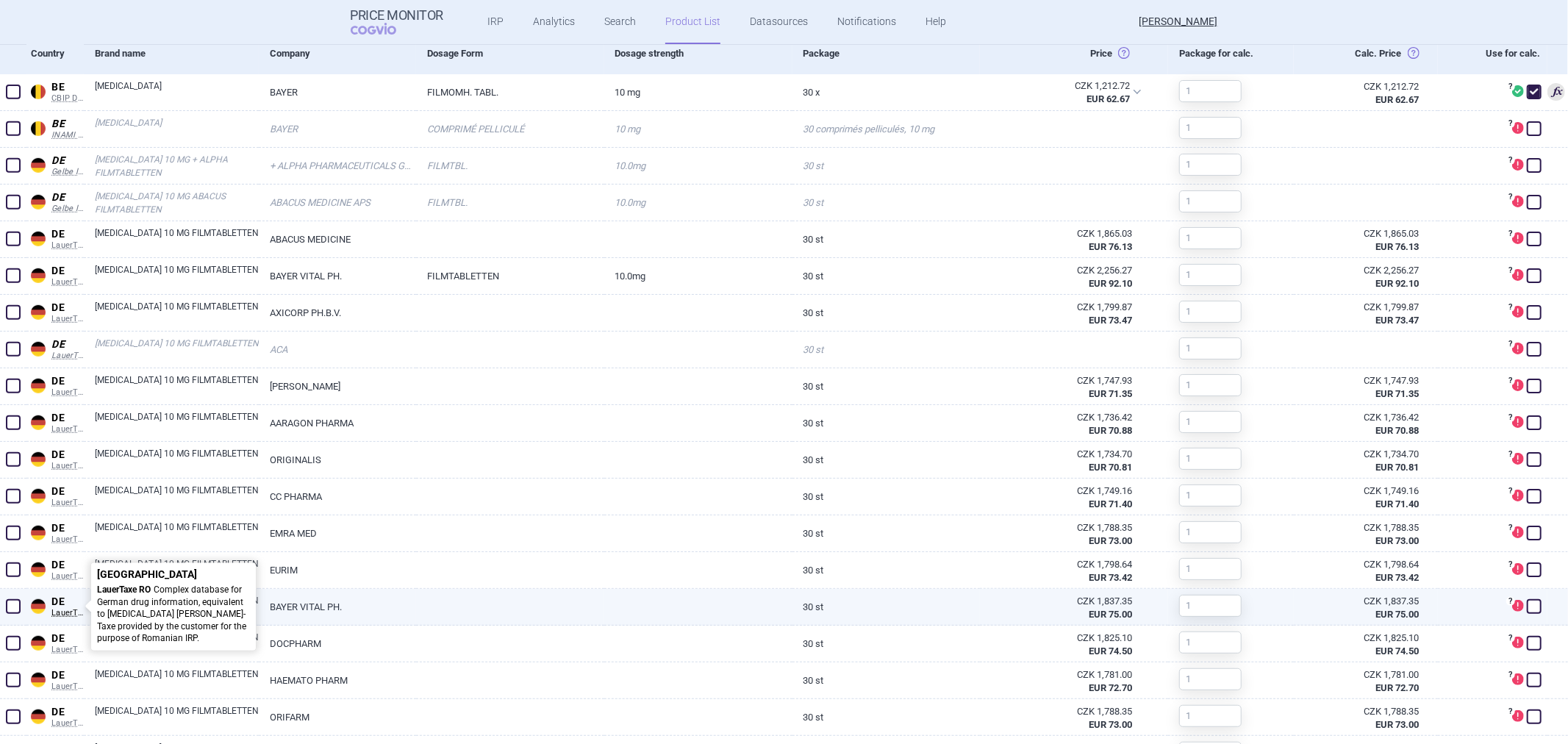
scroll to position [490, 0]
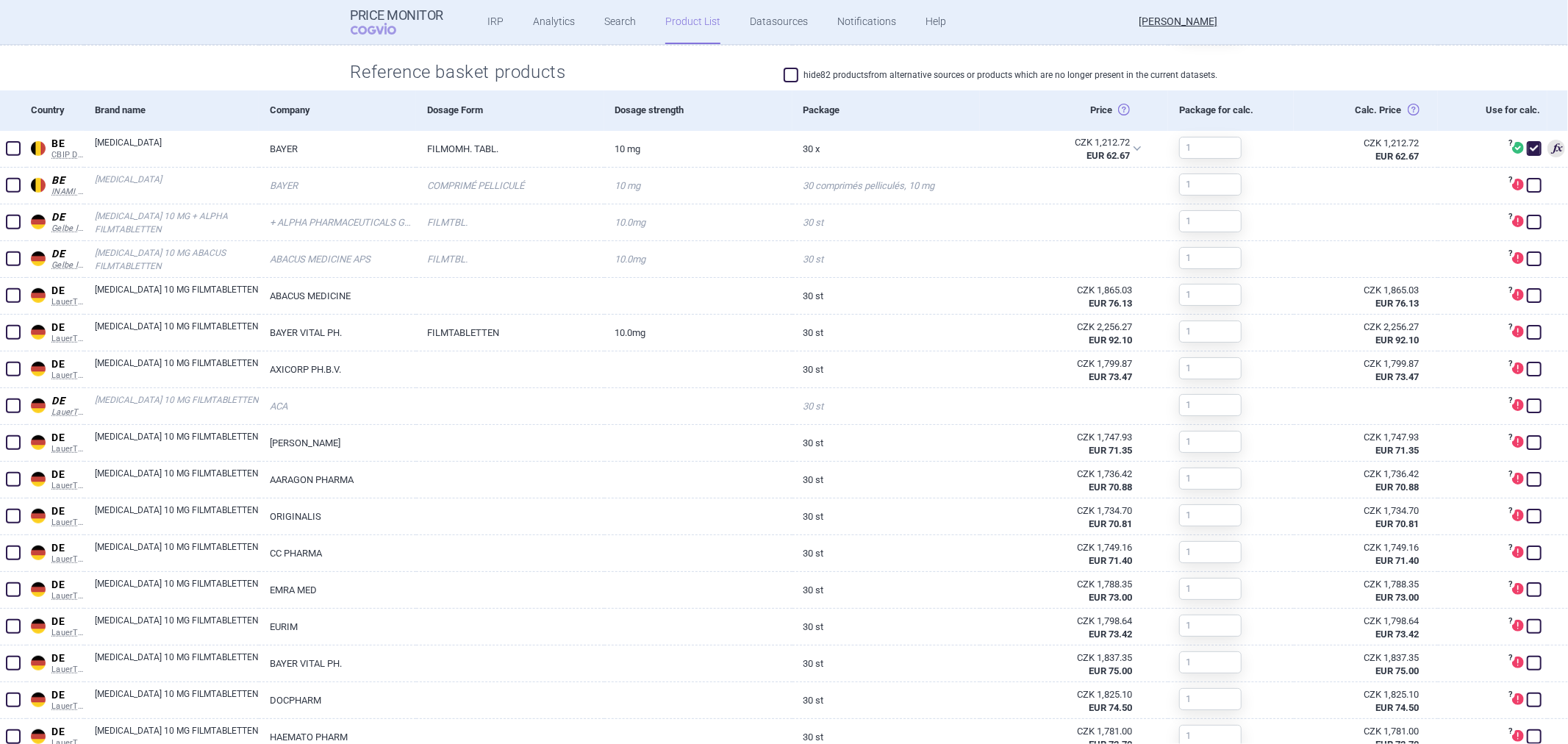
select select "EUR"
